Goal: Information Seeking & Learning: Check status

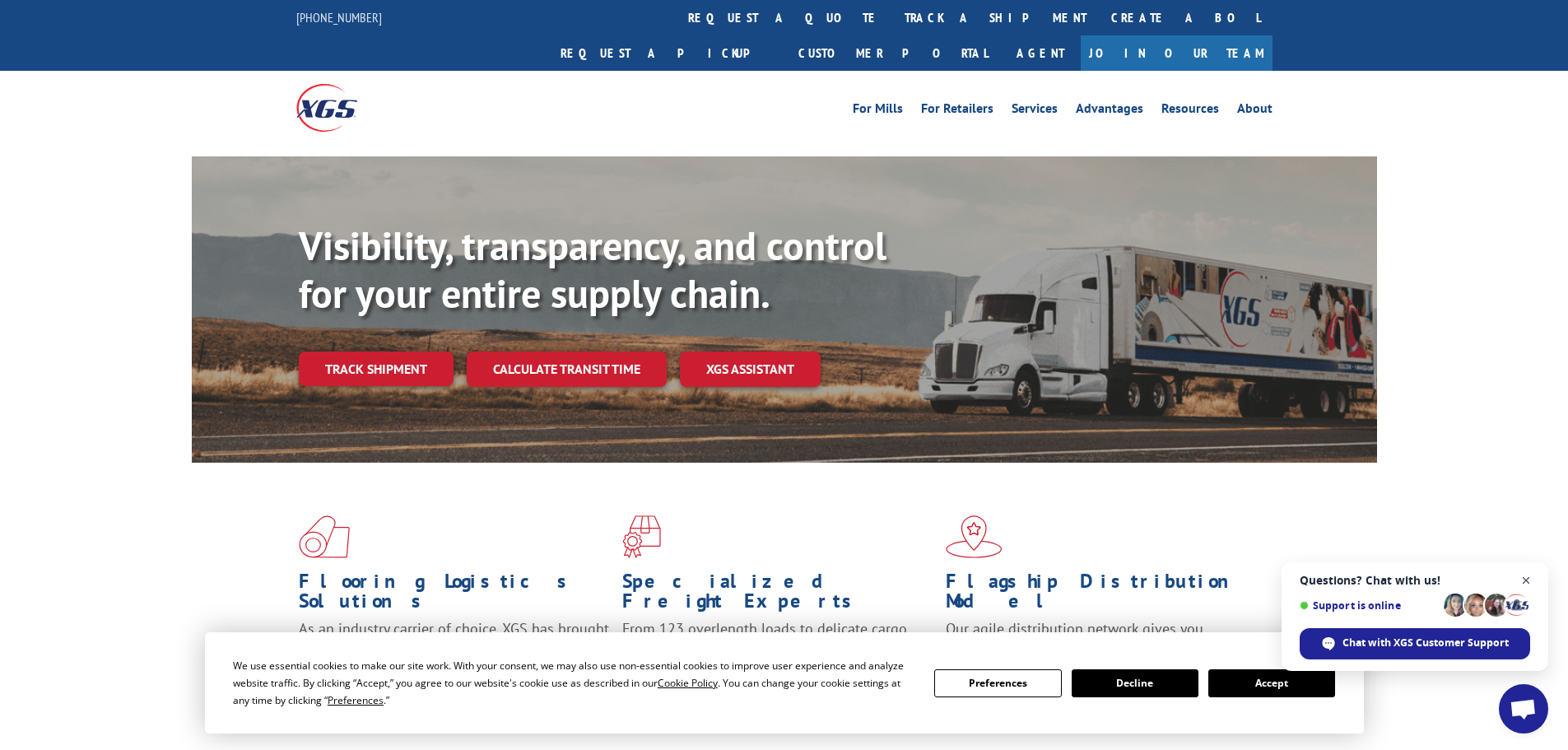
click at [1529, 580] on span "Close chat" at bounding box center [1527, 581] width 21 height 21
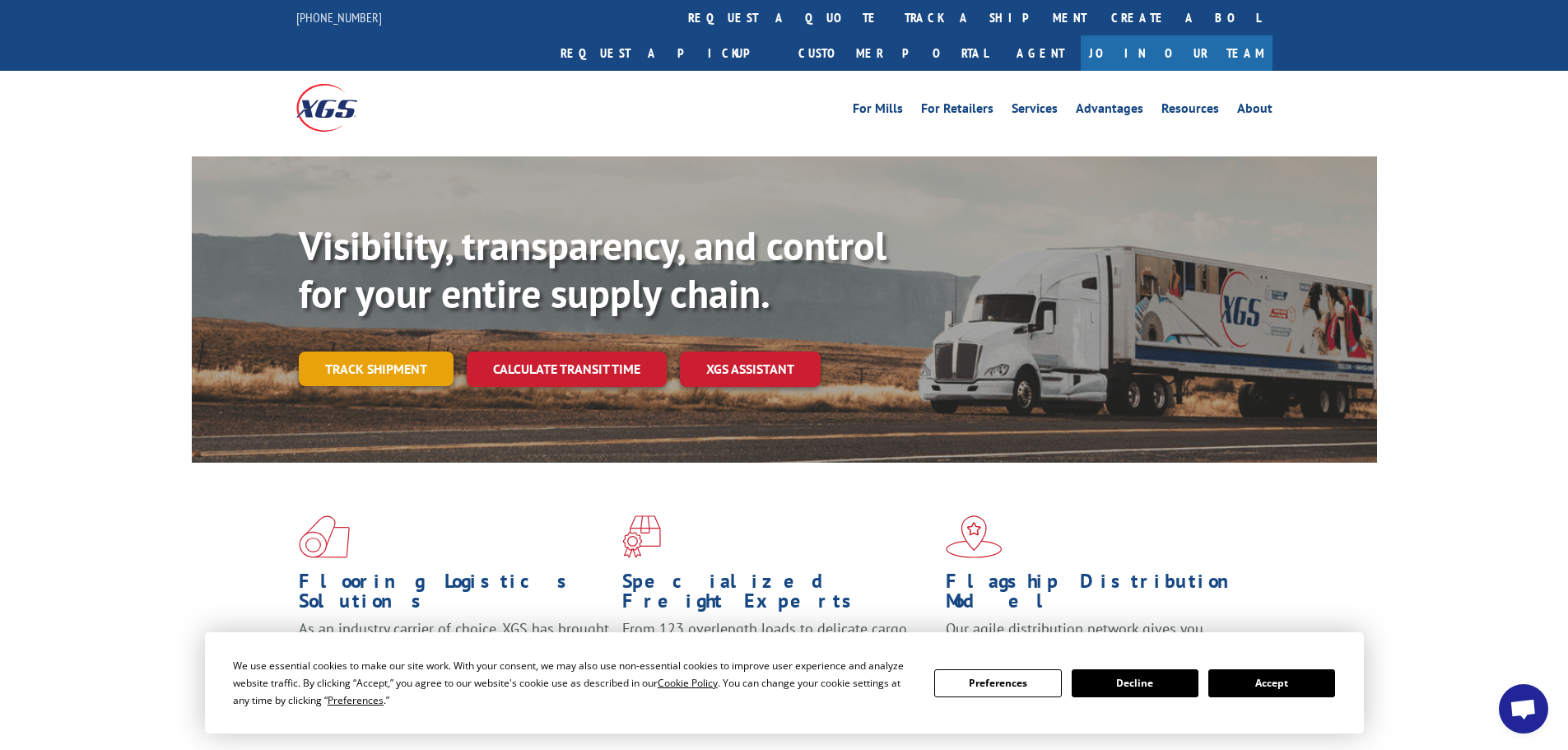
click at [356, 352] on link "Track shipment" at bounding box center [376, 369] width 155 height 34
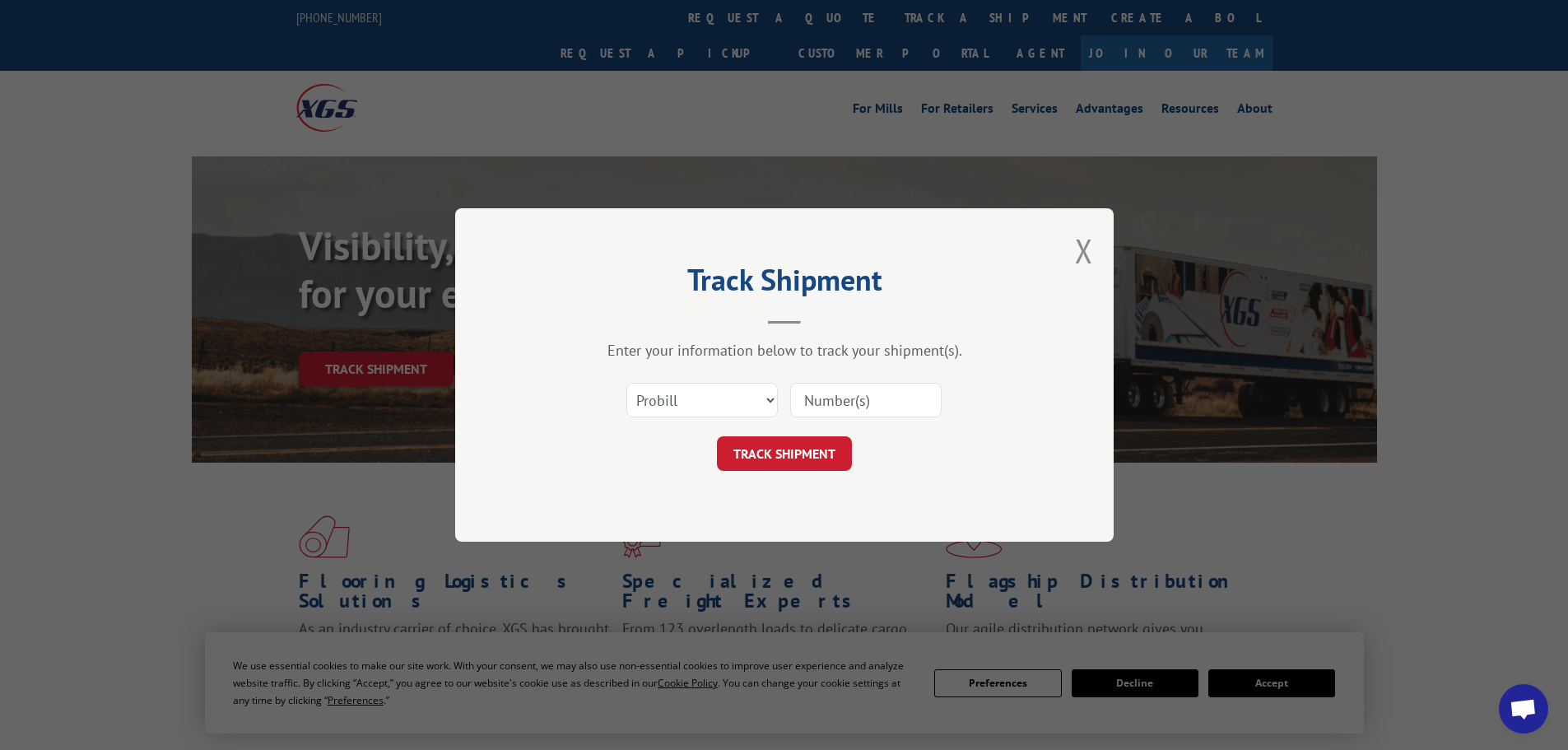
paste input "17471026"
type input "17471026"
click at [805, 459] on button "TRACK SHIPMENT" at bounding box center [785, 453] width 135 height 34
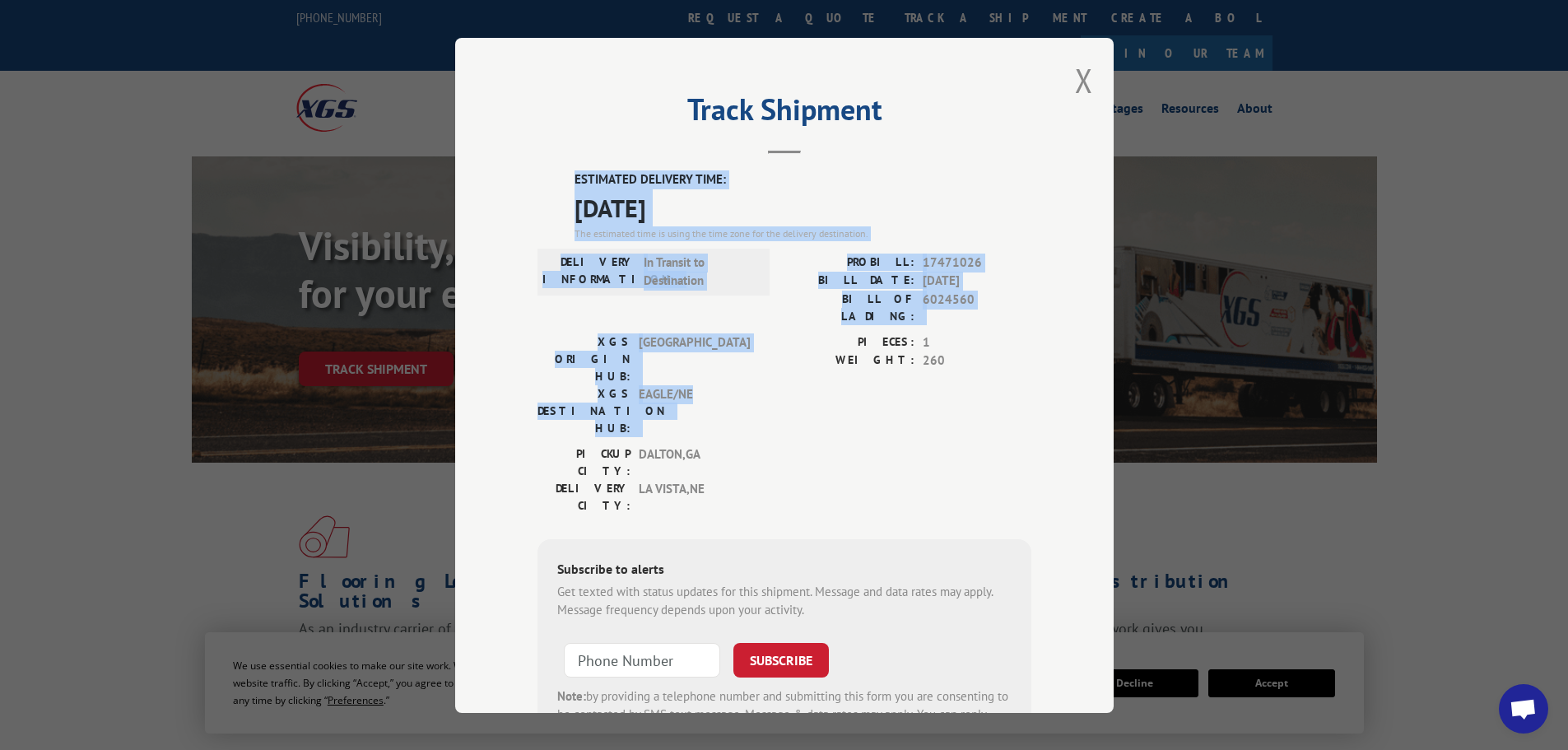
drag, startPoint x: 567, startPoint y: 175, endPoint x: 707, endPoint y: 347, distance: 221.8
click at [707, 347] on div "ESTIMATED DELIVERY TIME: [DATE] The estimated time is using the time zone for t…" at bounding box center [785, 467] width 494 height 593
copy div "ESTIMATED DELIVERY TIME: [DATE] The estimated time is using the time zone for t…"
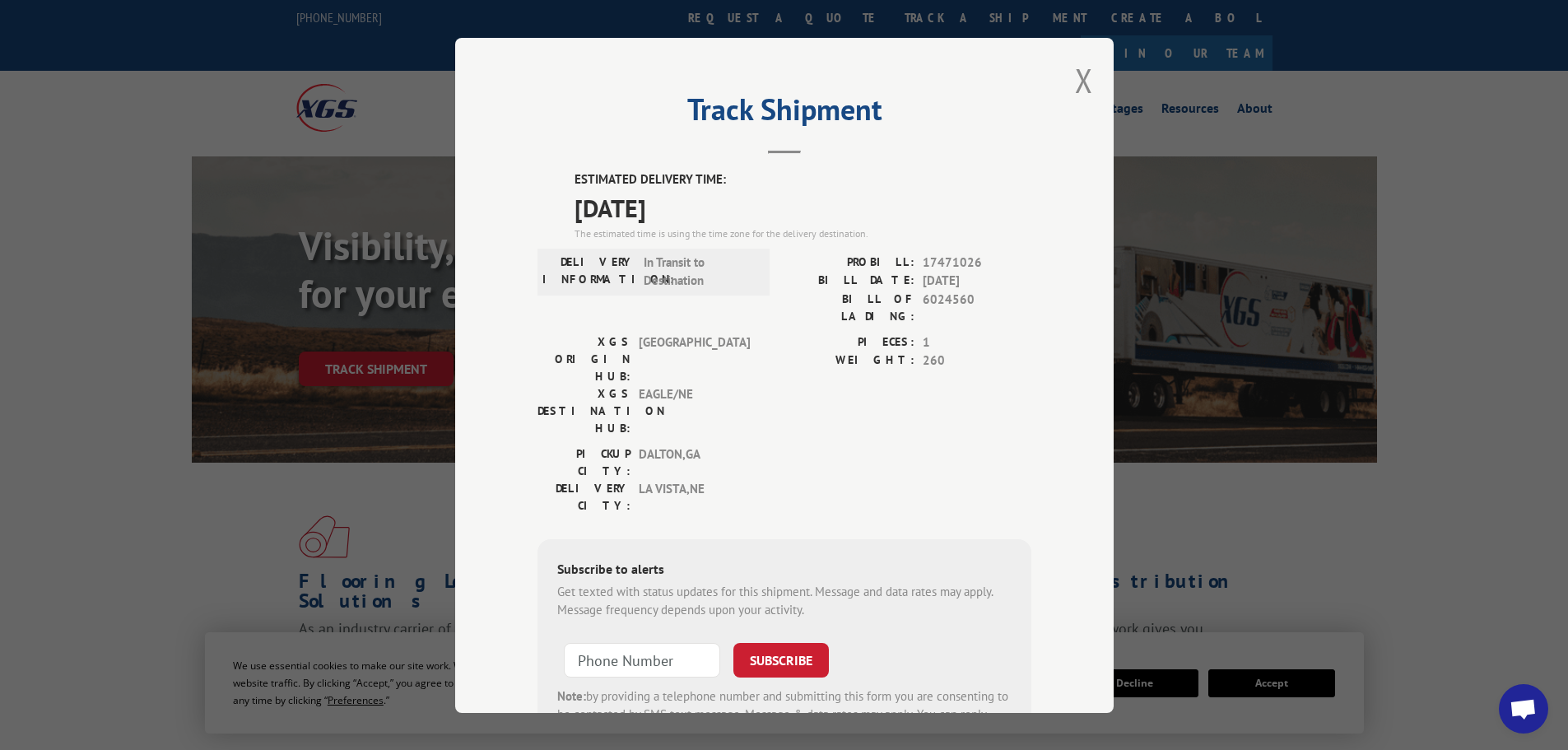
click at [803, 352] on label "WEIGHT:" at bounding box center [850, 362] width 130 height 19
